Goal: Find contact information: Find contact information

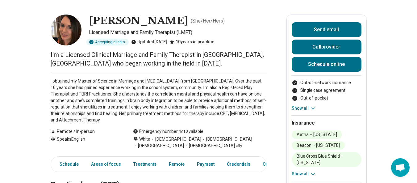
scroll to position [31, 0]
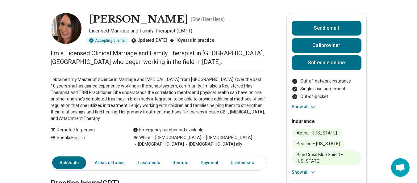
scroll to position [0, 0]
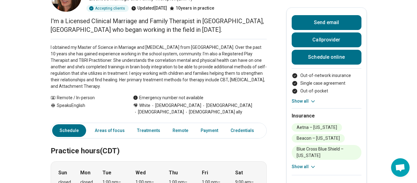
scroll to position [62, 0]
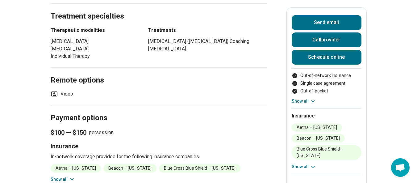
scroll to position [464, 0]
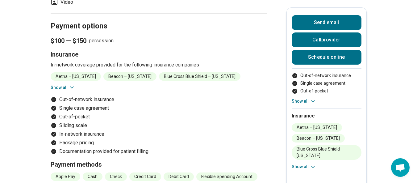
click at [67, 84] on button "Show all" at bounding box center [63, 87] width 24 height 6
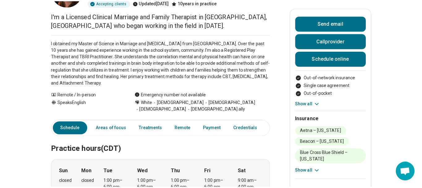
scroll to position [31, 0]
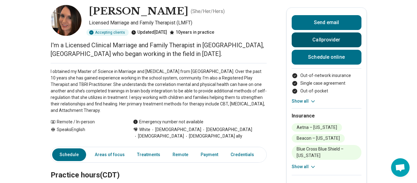
click at [344, 39] on button "Call provider" at bounding box center [327, 39] width 70 height 15
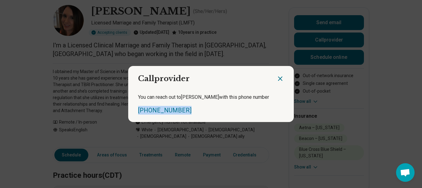
drag, startPoint x: 188, startPoint y: 115, endPoint x: 131, endPoint y: 111, distance: 56.4
click at [131, 111] on div "You can reach out to [PERSON_NAME] with this phone number [PHONE_NUMBER]" at bounding box center [211, 104] width 166 height 36
copy link "[PHONE_NUMBER]"
